Goal: Task Accomplishment & Management: Use online tool/utility

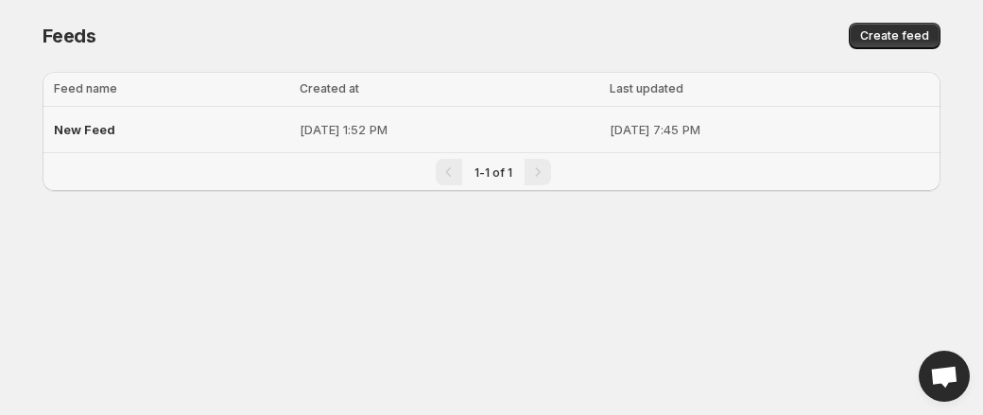
click at [100, 143] on div "New Feed" at bounding box center [171, 129] width 234 height 34
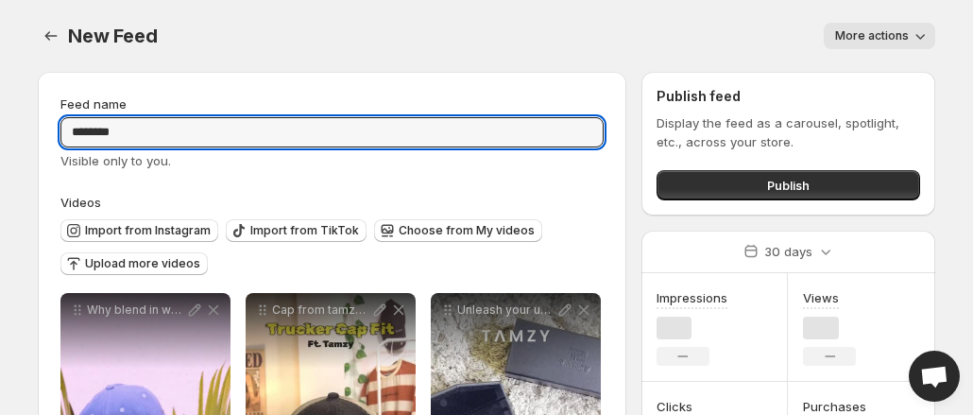
click at [120, 126] on input "********" at bounding box center [331, 132] width 543 height 30
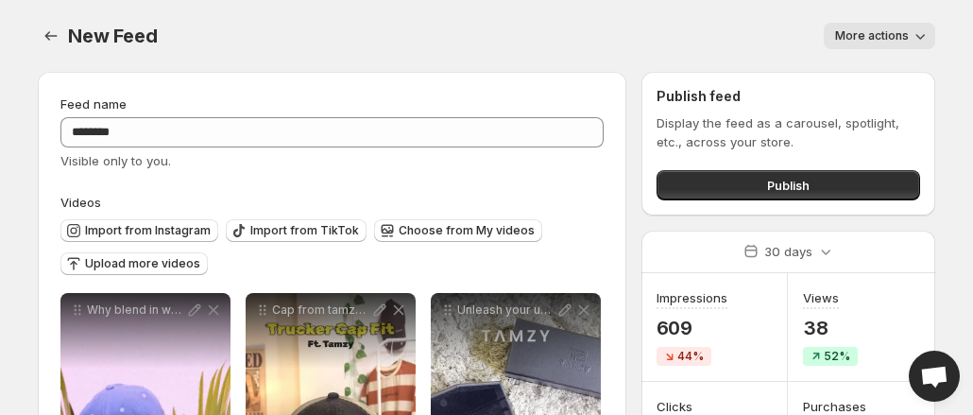
click at [159, 232] on span "Import from Instagram" at bounding box center [148, 230] width 126 height 15
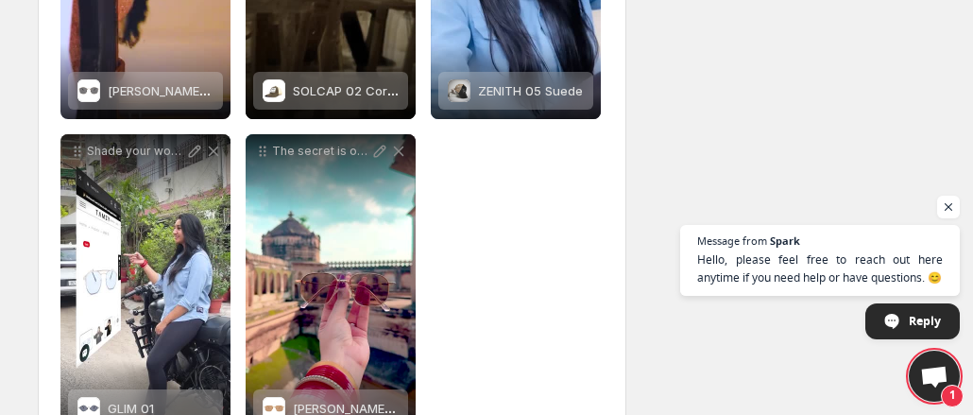
scroll to position [1496, 0]
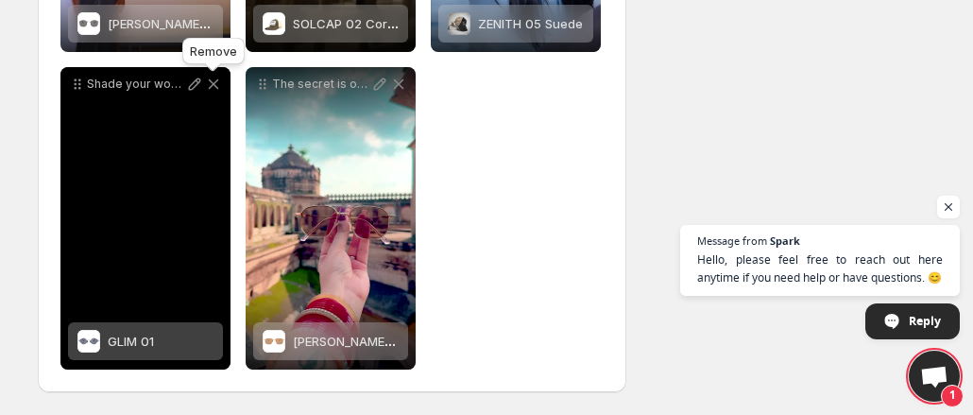
click at [218, 82] on icon at bounding box center [213, 84] width 19 height 19
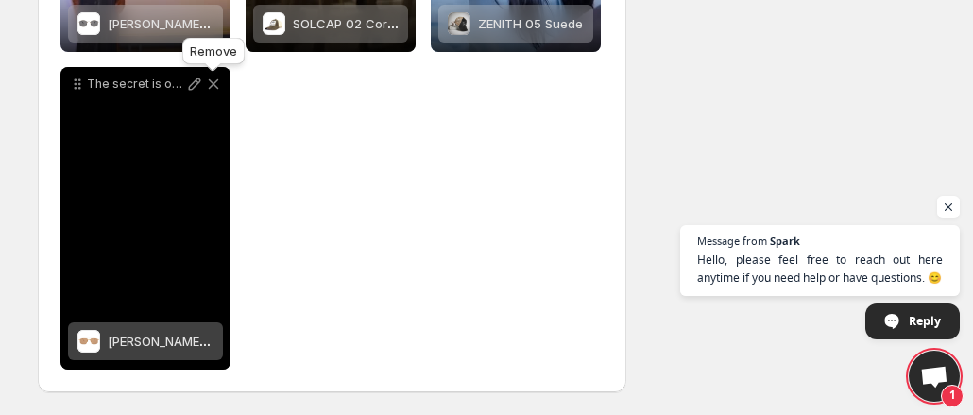
click at [218, 83] on icon at bounding box center [213, 84] width 19 height 19
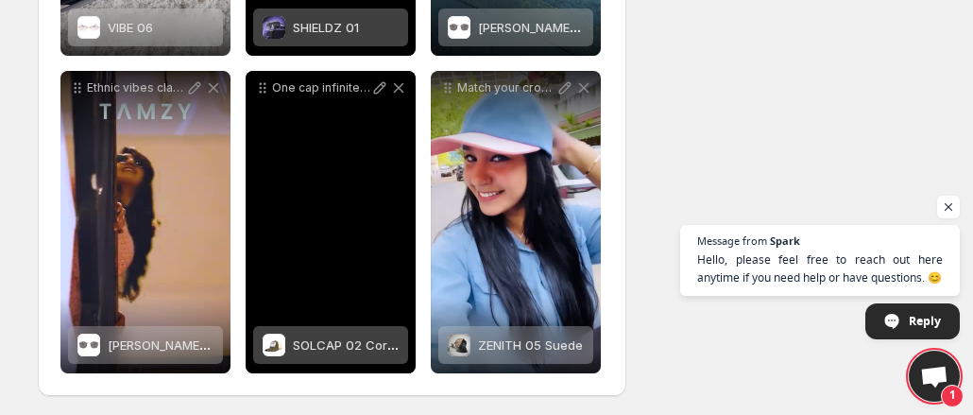
scroll to position [1176, 0]
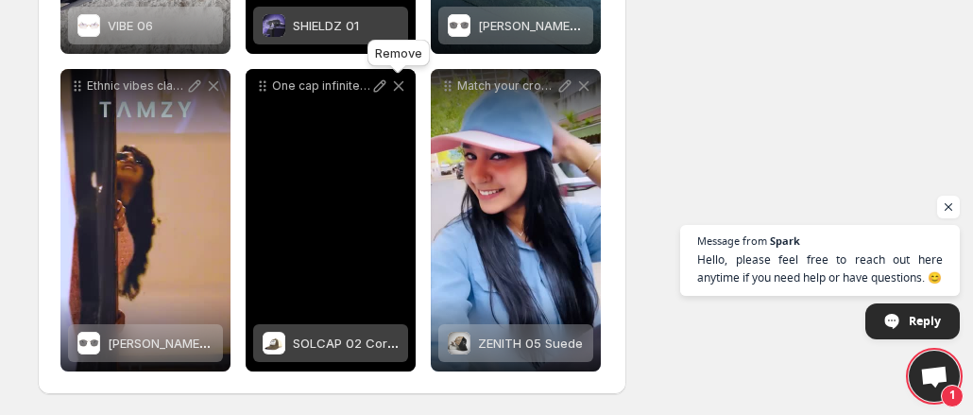
click at [395, 86] on icon at bounding box center [398, 86] width 19 height 19
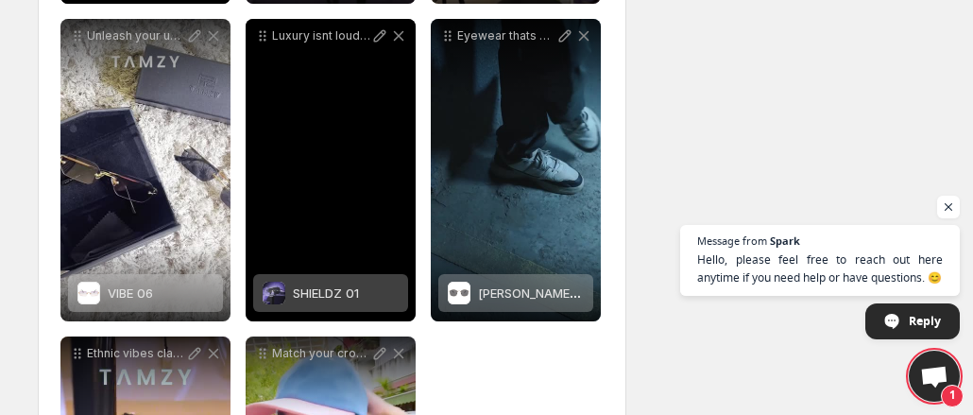
scroll to position [866, 0]
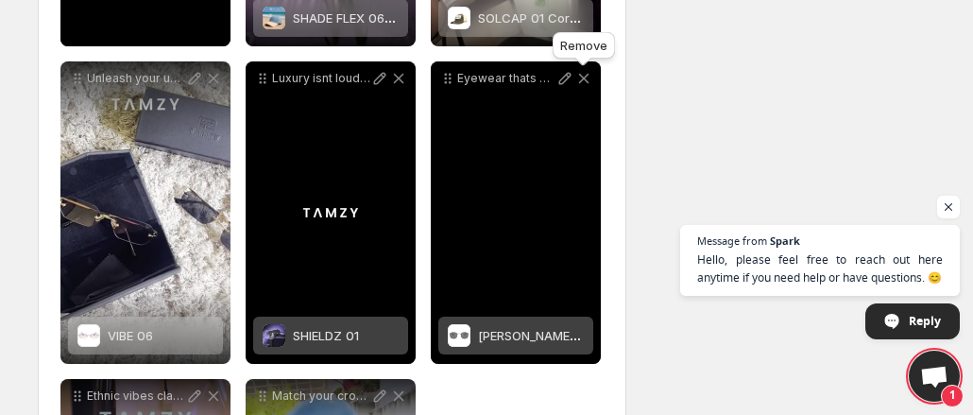
click at [588, 78] on icon at bounding box center [583, 78] width 19 height 19
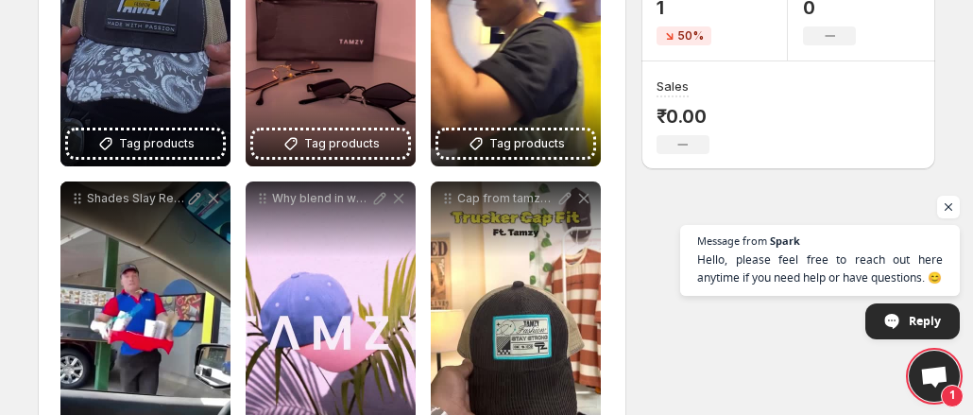
scroll to position [436, 0]
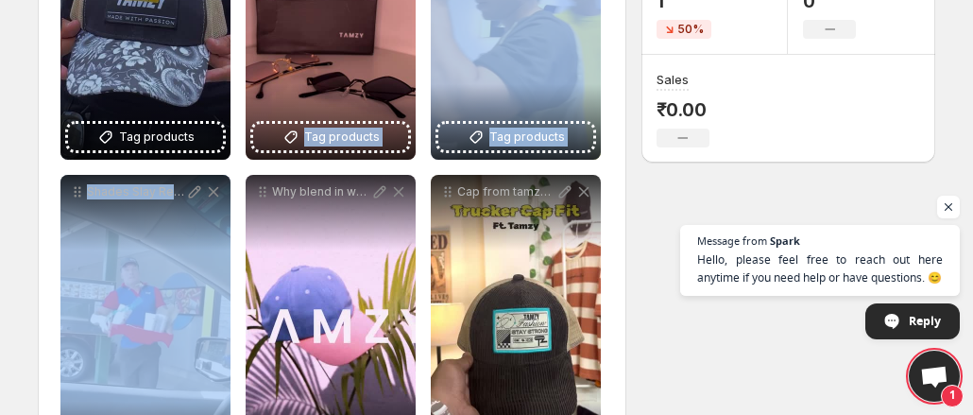
drag, startPoint x: 171, startPoint y: 289, endPoint x: 421, endPoint y: 78, distance: 327.2
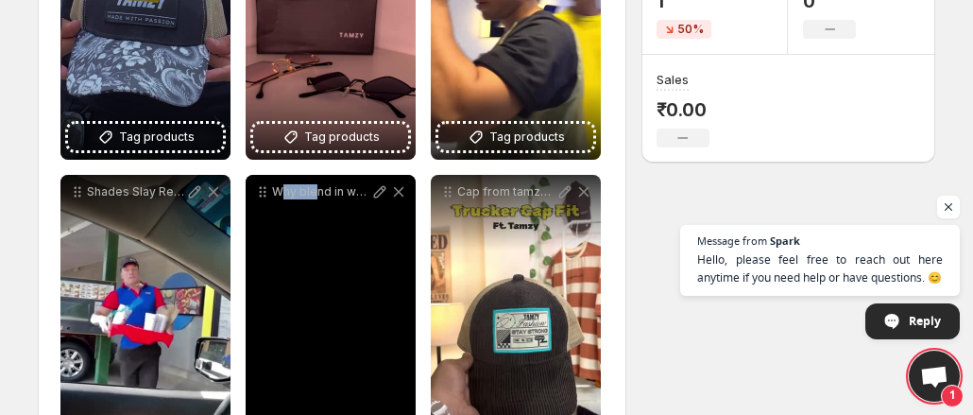
drag, startPoint x: 284, startPoint y: 242, endPoint x: 315, endPoint y: 189, distance: 60.9
click at [315, 189] on div "Why blend in when you can stand out The Shade Flex 06 cap is all about funky vi…" at bounding box center [331, 326] width 170 height 302
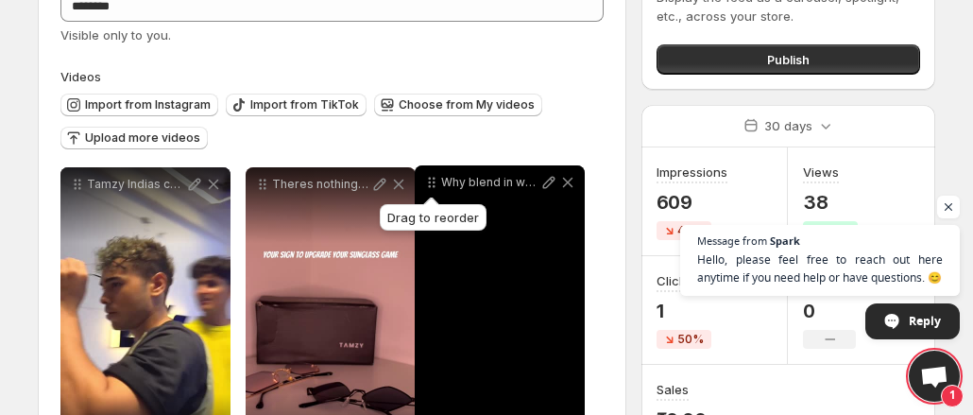
drag, startPoint x: 259, startPoint y: 196, endPoint x: 428, endPoint y: 33, distance: 234.5
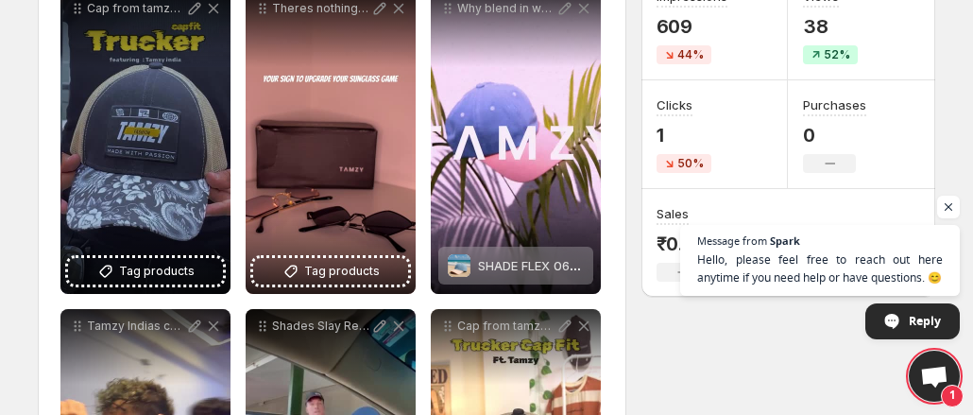
scroll to position [0, 0]
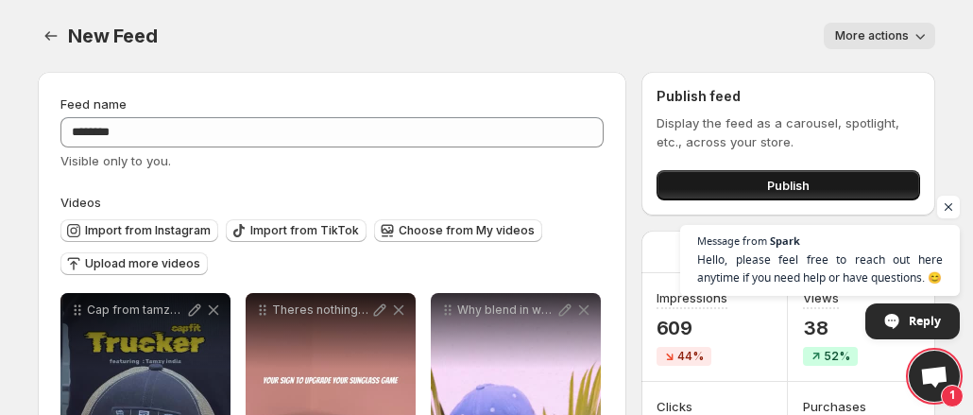
click at [729, 187] on button "Publish" at bounding box center [789, 185] width 264 height 30
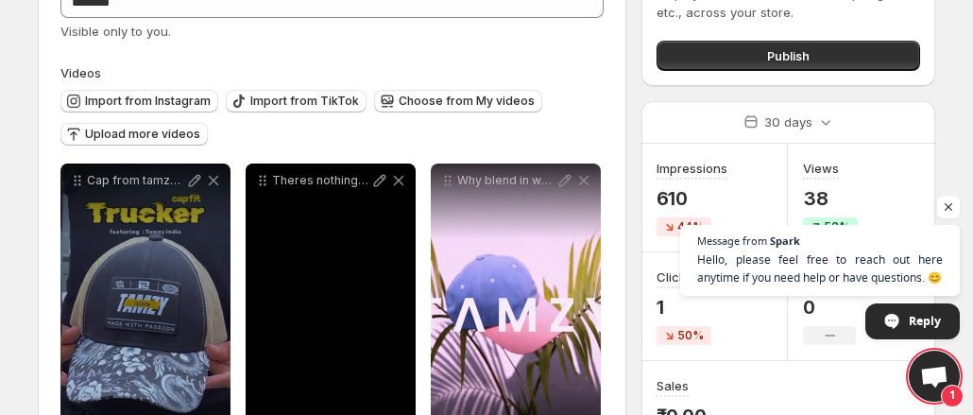
scroll to position [343, 0]
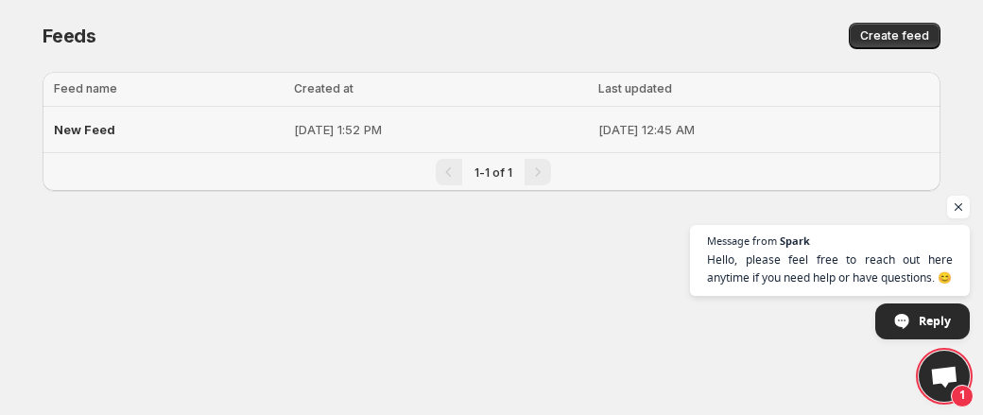
click at [139, 122] on div "New Feed" at bounding box center [168, 129] width 229 height 34
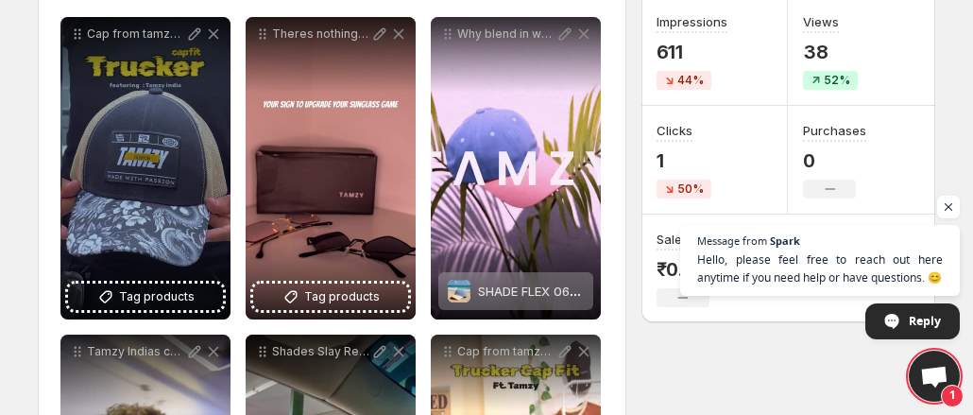
scroll to position [278, 0]
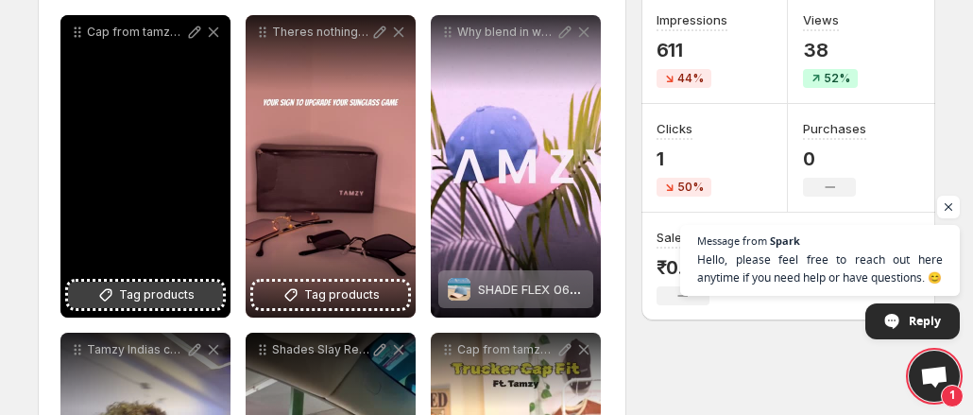
click at [168, 292] on span "Tag products" at bounding box center [157, 294] width 76 height 19
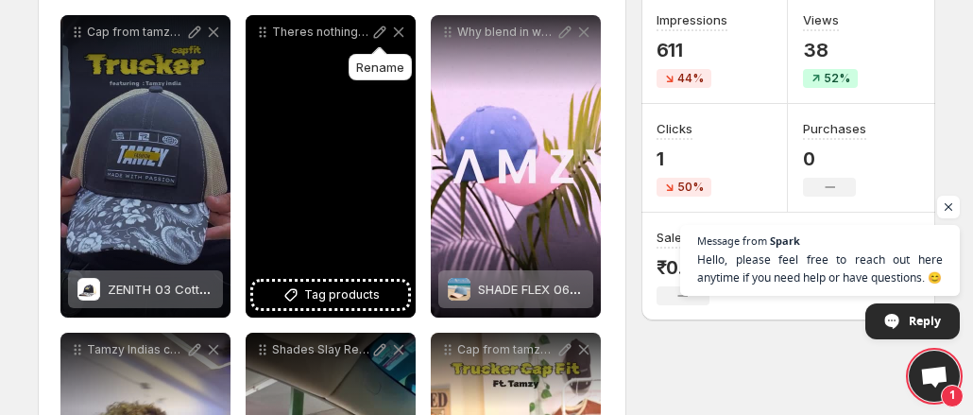
click at [380, 30] on icon at bounding box center [379, 32] width 19 height 19
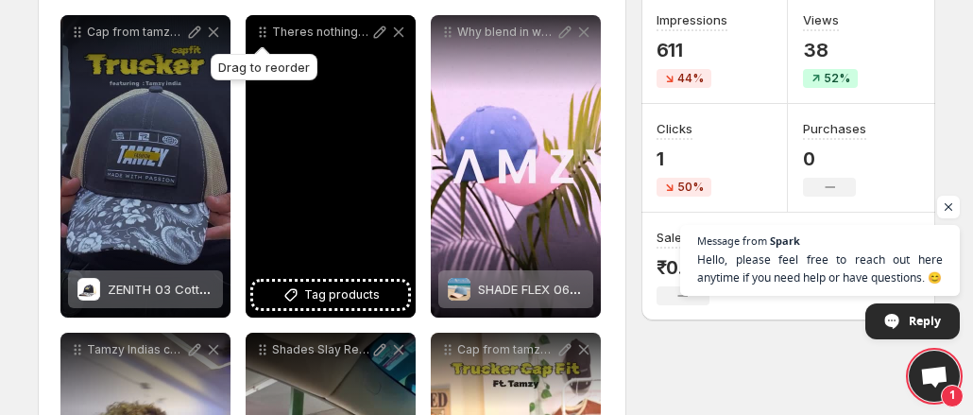
click at [260, 26] on icon at bounding box center [262, 32] width 19 height 19
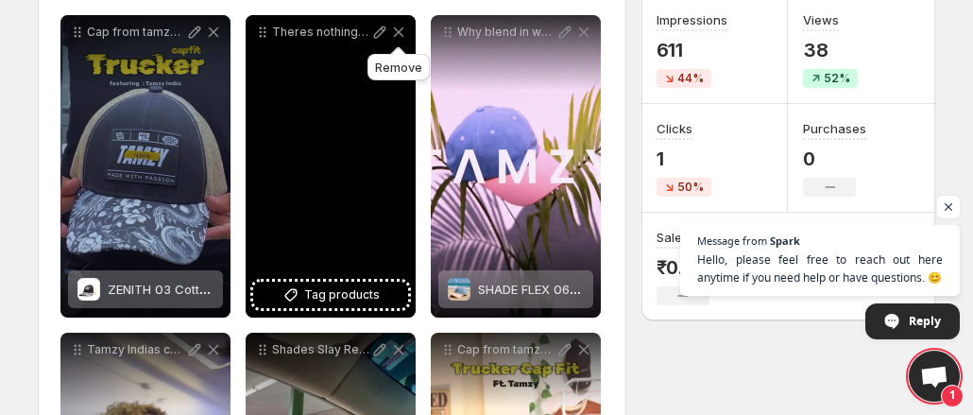
click at [399, 29] on icon at bounding box center [398, 32] width 19 height 19
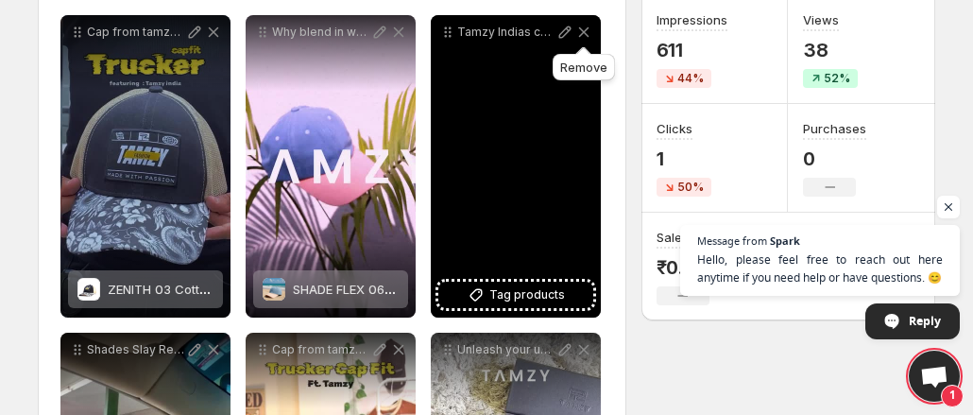
click at [590, 34] on icon at bounding box center [583, 32] width 19 height 19
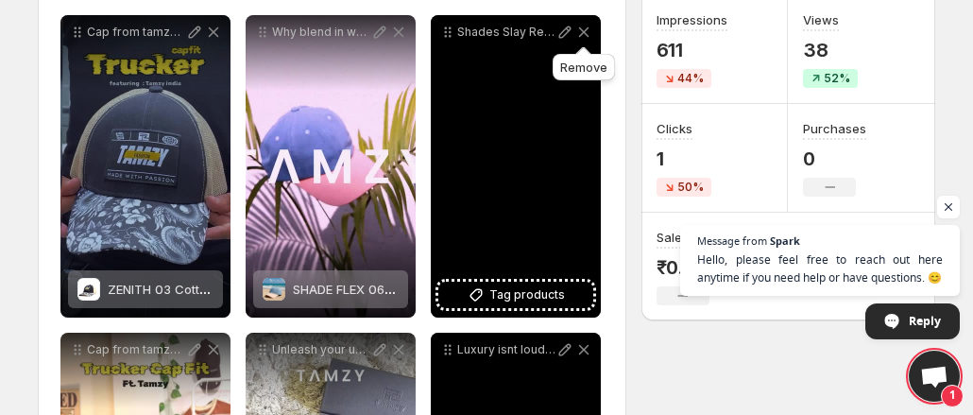
click at [588, 33] on icon at bounding box center [583, 32] width 19 height 19
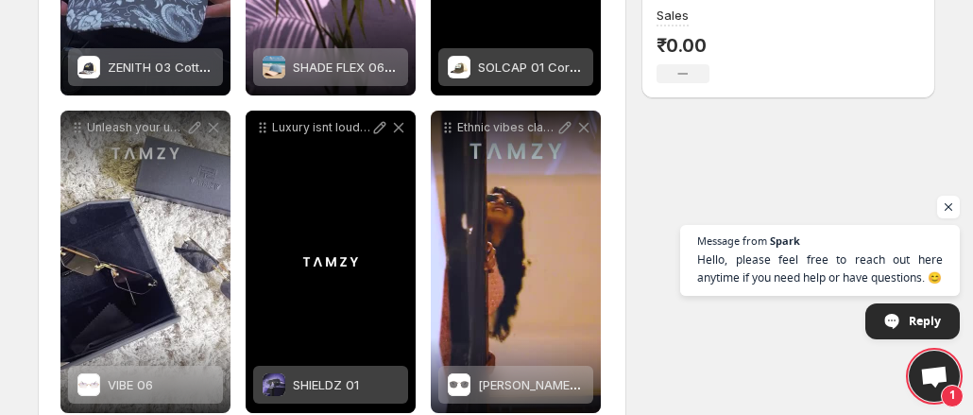
scroll to position [501, 0]
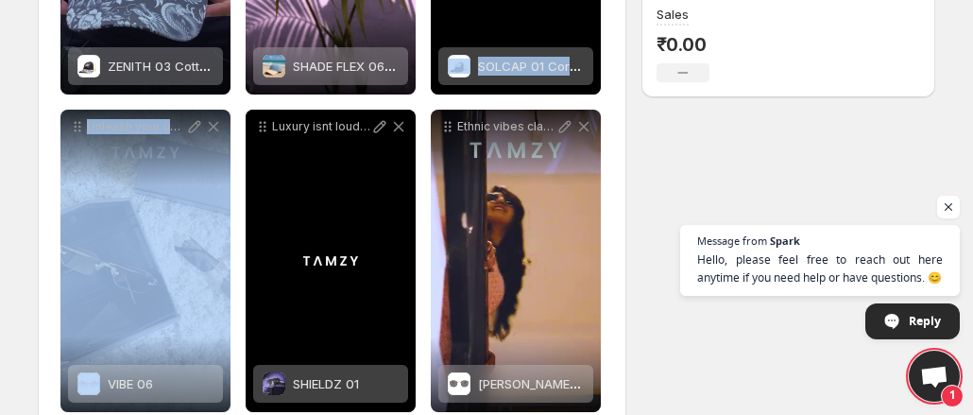
drag, startPoint x: 193, startPoint y: 189, endPoint x: 482, endPoint y: 26, distance: 332.1
click at [482, 26] on div "**********" at bounding box center [331, 260] width 543 height 937
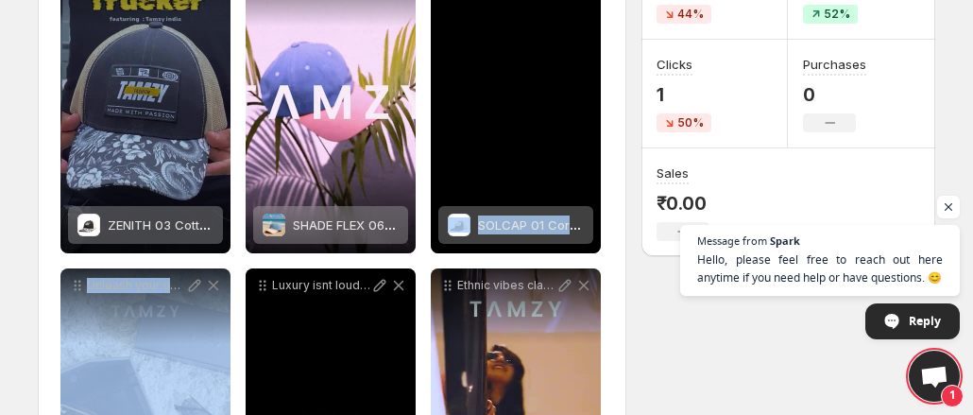
scroll to position [337, 0]
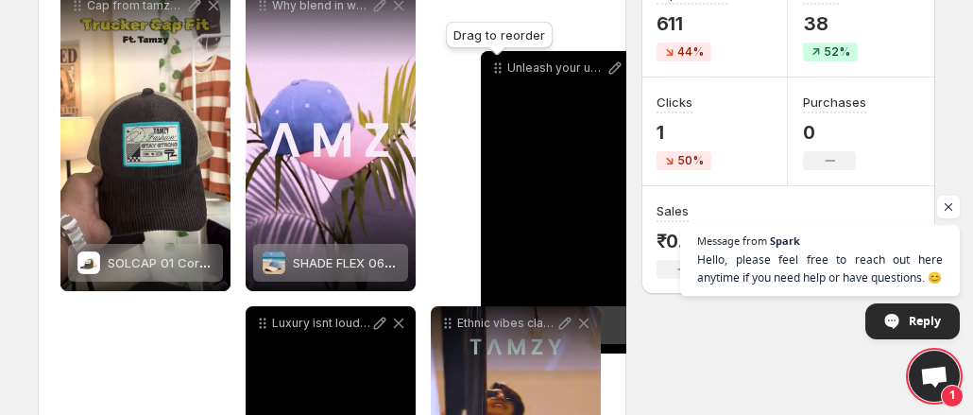
drag, startPoint x: 74, startPoint y: 289, endPoint x: 495, endPoint y: 63, distance: 478.1
click at [495, 63] on icon at bounding box center [497, 68] width 19 height 19
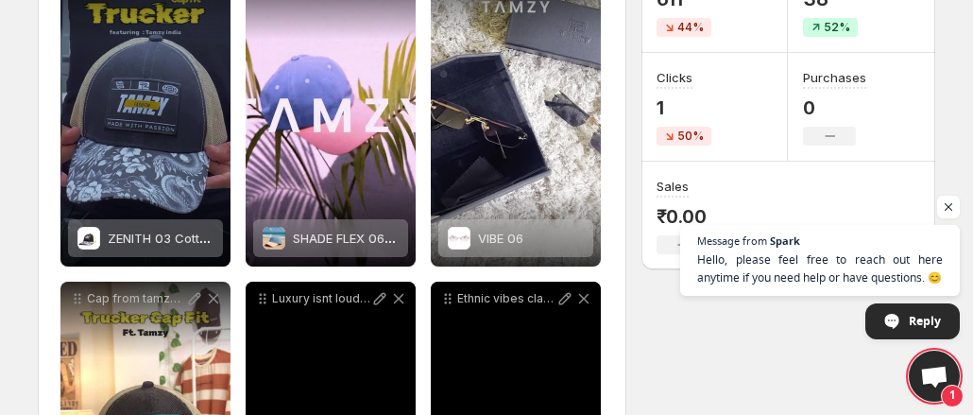
scroll to position [0, 0]
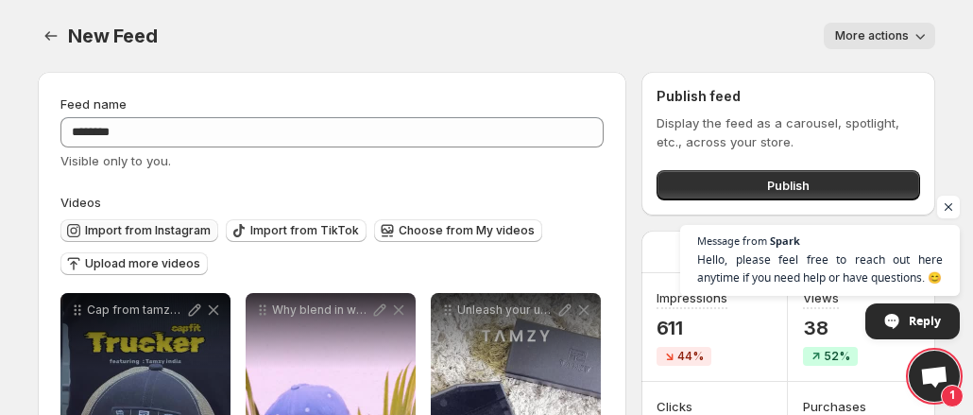
click at [180, 221] on button "Import from Instagram" at bounding box center [139, 230] width 158 height 23
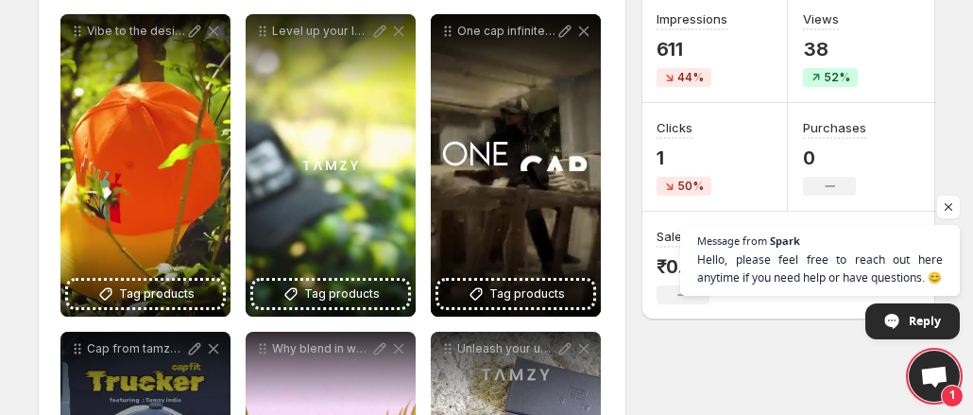
scroll to position [375, 0]
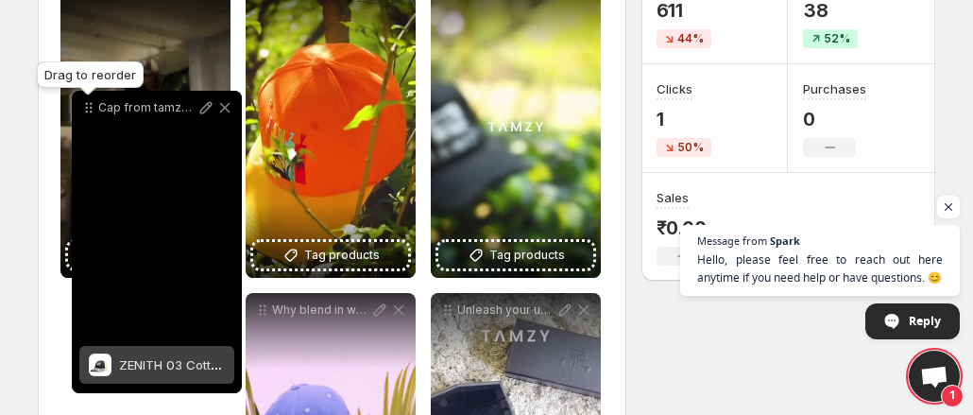
drag, startPoint x: 73, startPoint y: 259, endPoint x: 81, endPoint y: 39, distance: 220.3
click at [81, 98] on icon at bounding box center [88, 107] width 19 height 19
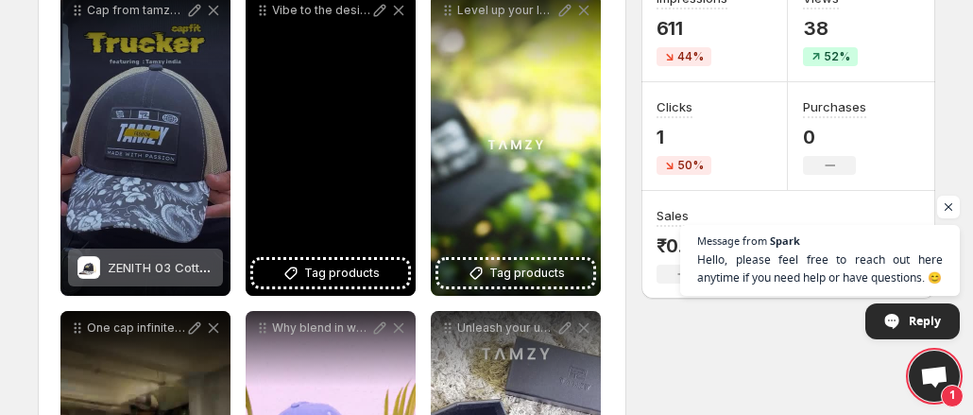
scroll to position [396, 0]
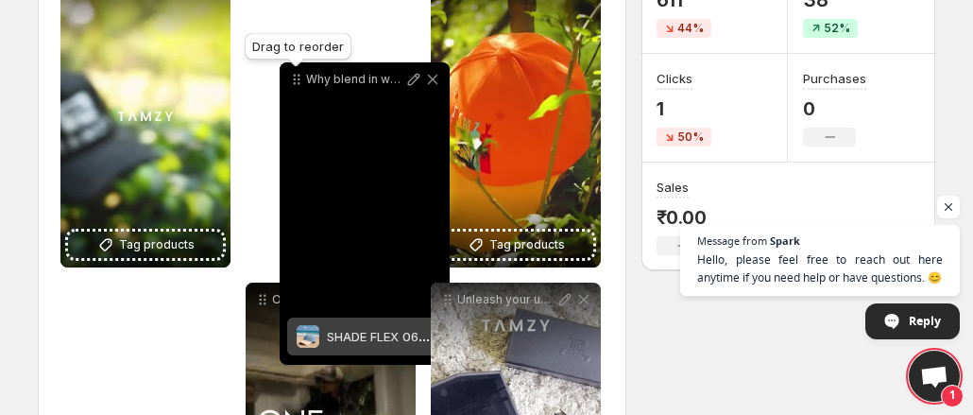
drag, startPoint x: 262, startPoint y: 232, endPoint x: 295, endPoint y: 60, distance: 175.1
click at [295, 70] on icon at bounding box center [296, 79] width 19 height 19
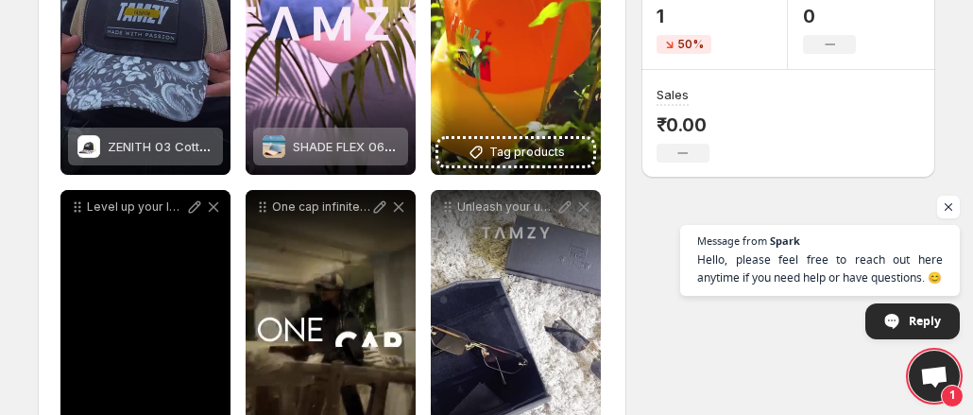
scroll to position [537, 0]
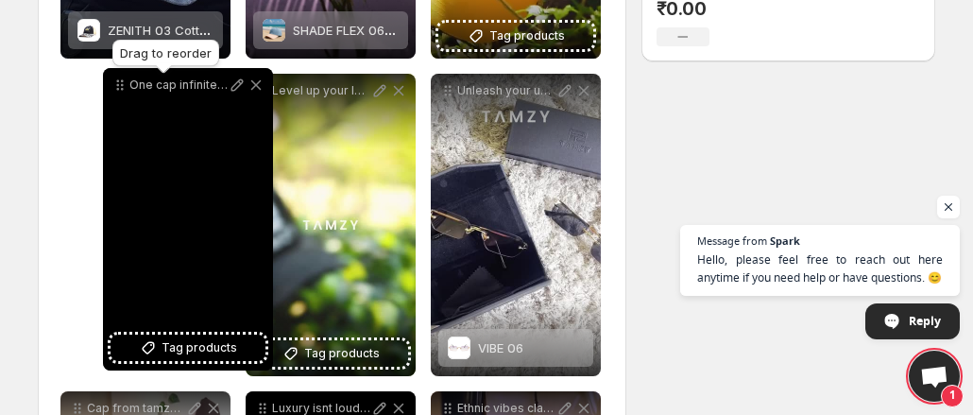
drag, startPoint x: 261, startPoint y: 91, endPoint x: 115, endPoint y: 85, distance: 145.6
click at [115, 85] on icon at bounding box center [120, 85] width 19 height 19
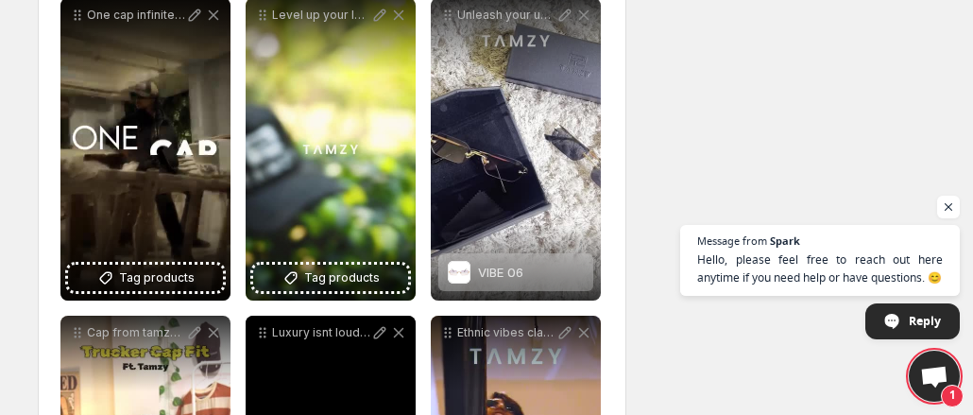
scroll to position [505, 0]
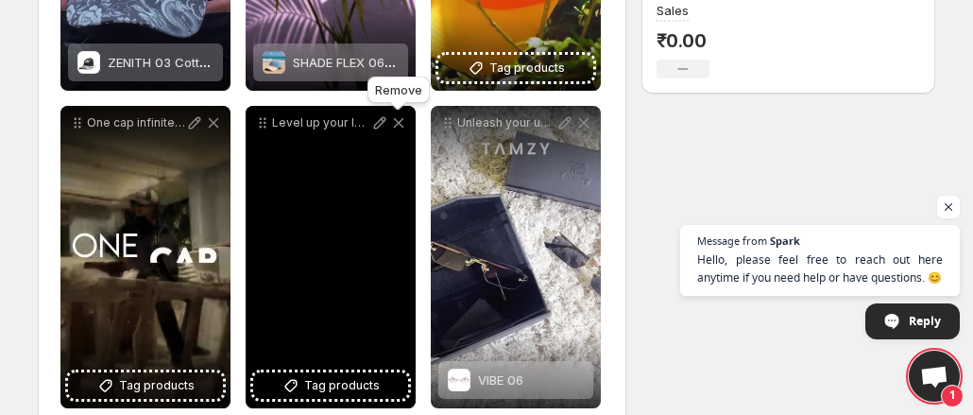
click at [402, 126] on icon at bounding box center [399, 123] width 10 height 10
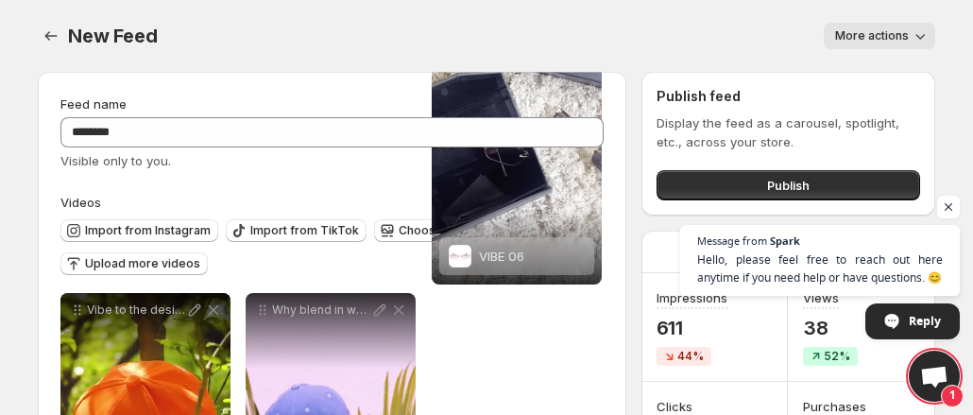
scroll to position [0, 0]
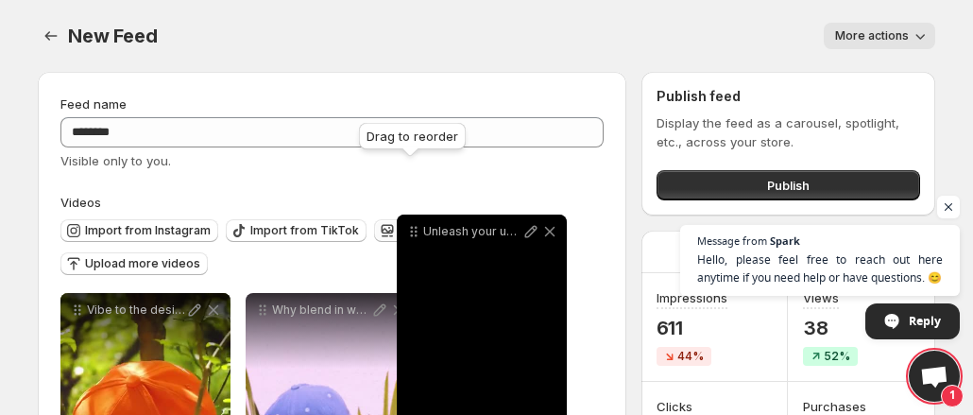
drag, startPoint x: 262, startPoint y: 190, endPoint x: 416, endPoint y: 234, distance: 160.3
click at [416, 234] on icon at bounding box center [413, 231] width 19 height 19
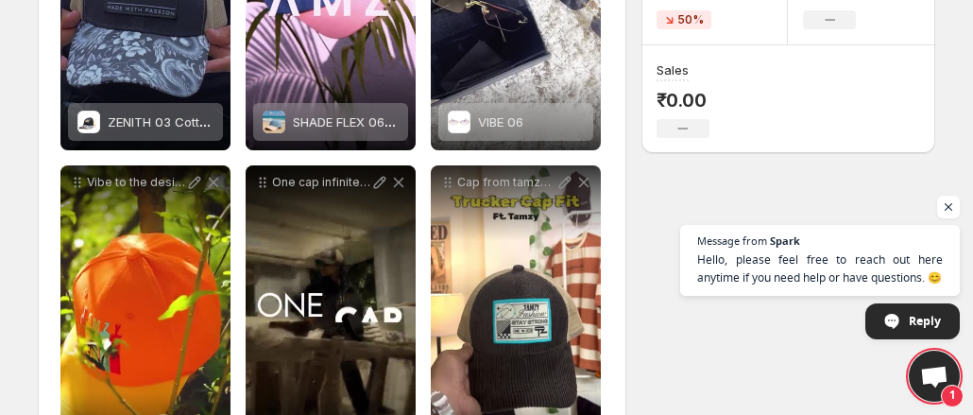
scroll to position [631, 0]
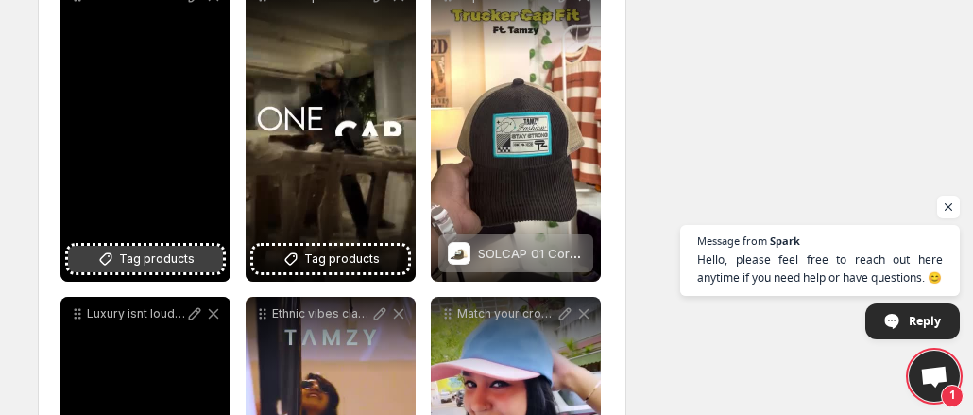
click at [174, 259] on span "Tag products" at bounding box center [157, 258] width 76 height 19
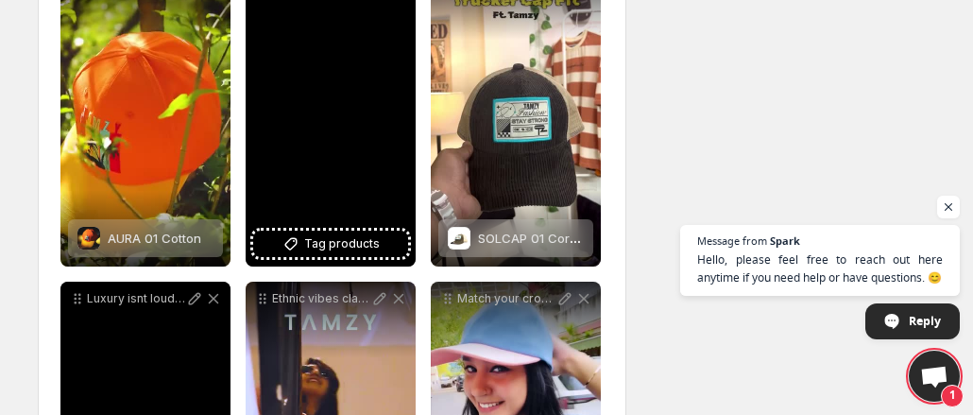
scroll to position [600, 0]
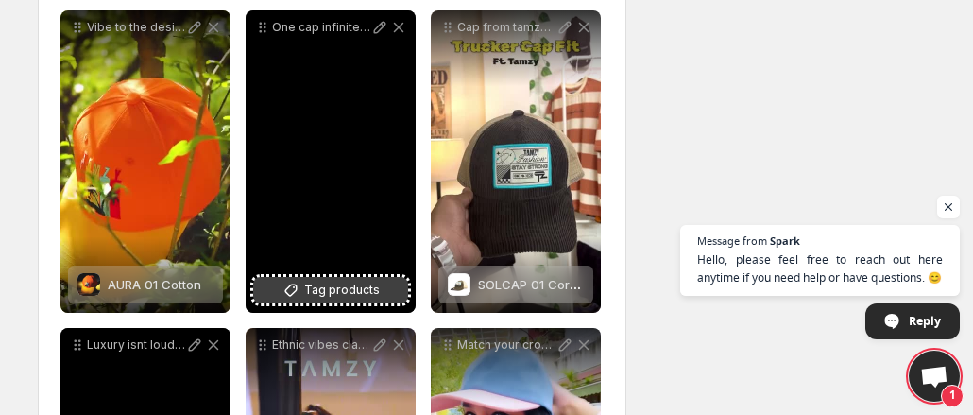
click at [315, 300] on span "Tag products" at bounding box center [342, 290] width 76 height 19
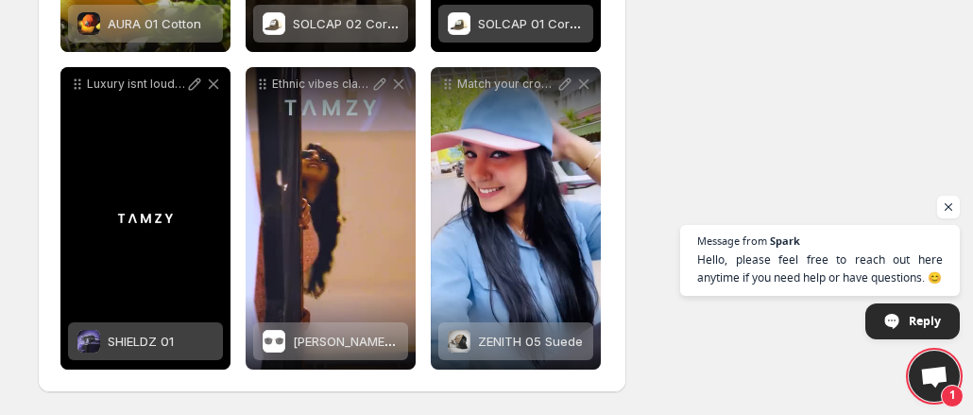
scroll to position [0, 0]
